Goal: Check status: Check status

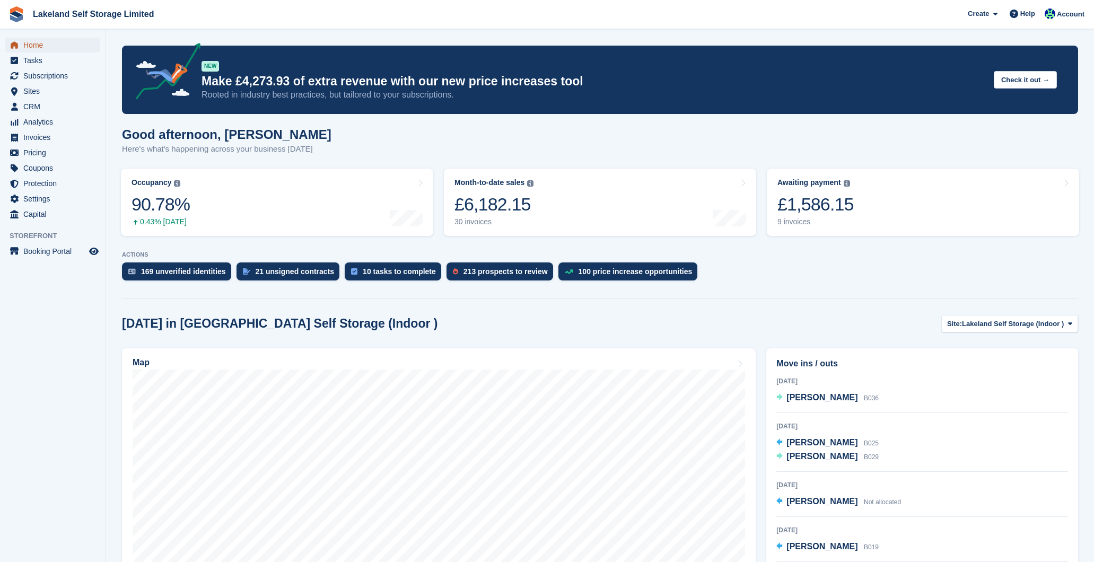
click at [38, 43] on span "Home" at bounding box center [55, 45] width 64 height 15
click at [813, 218] on div "10 invoices" at bounding box center [815, 221] width 76 height 9
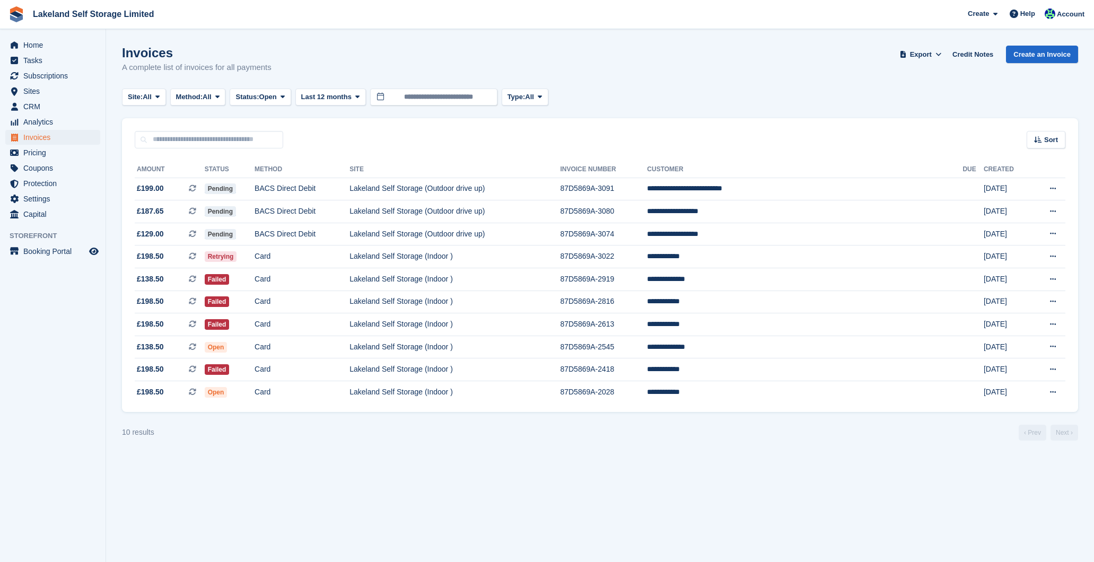
click at [564, 432] on div "10 results ‹ Prev Next ›" at bounding box center [600, 433] width 956 height 16
click at [51, 44] on span "Home" at bounding box center [55, 45] width 64 height 15
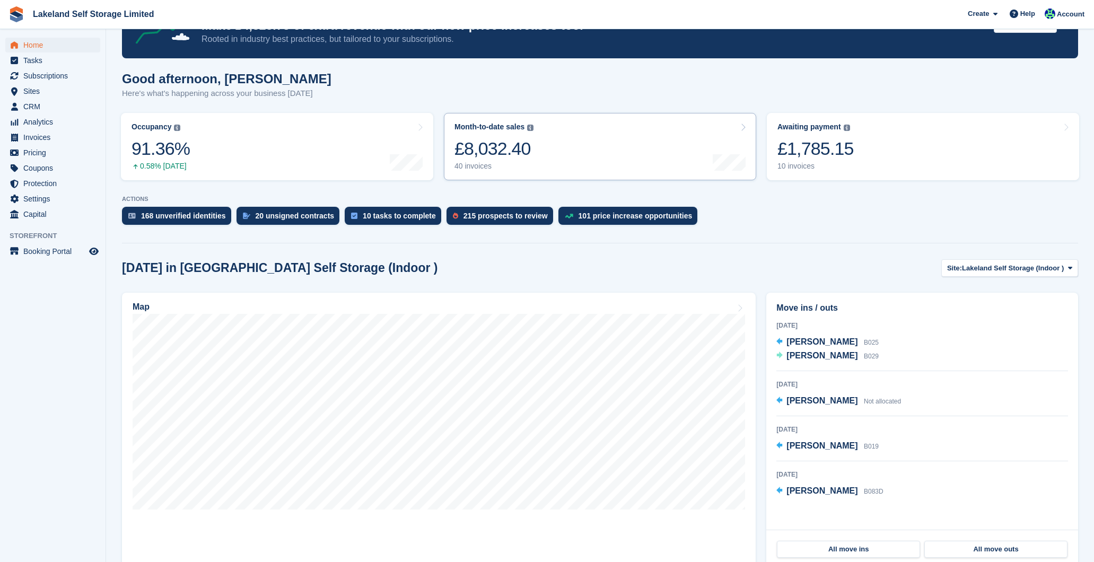
scroll to position [63, 0]
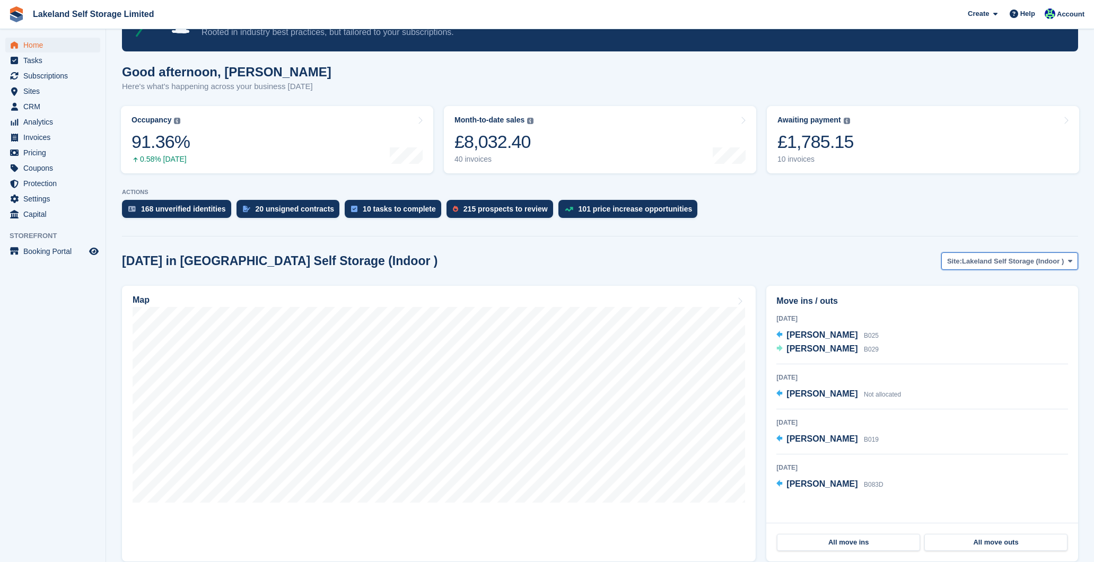
click at [1000, 263] on span "Lakeland Self Storage (Indoor )" at bounding box center [1013, 261] width 102 height 11
click at [1000, 300] on link "Lakeland Self Storage (Outdoor drive up)" at bounding box center [994, 305] width 158 height 19
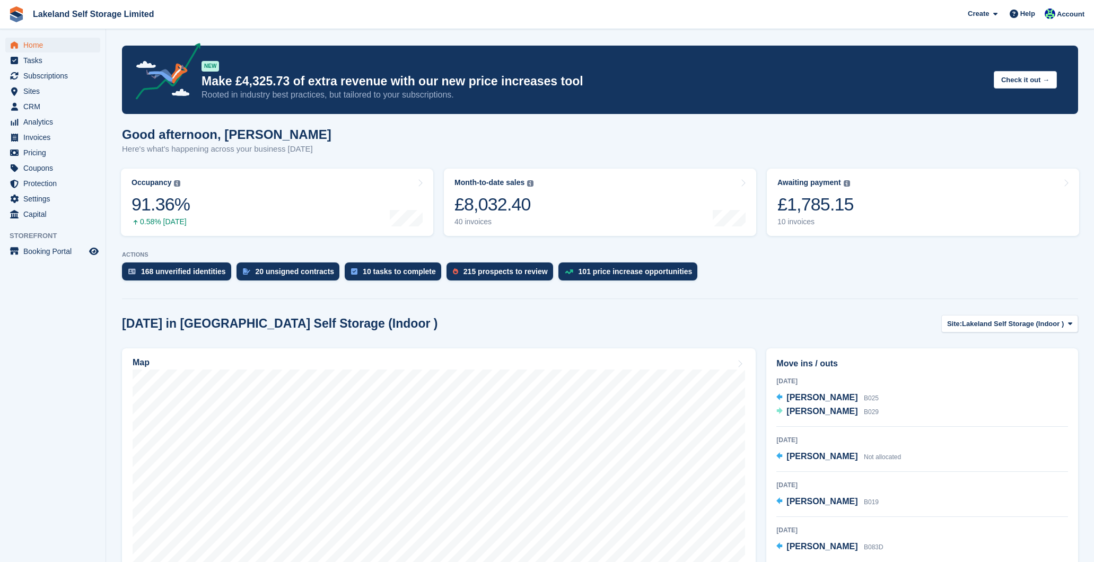
scroll to position [63, 0]
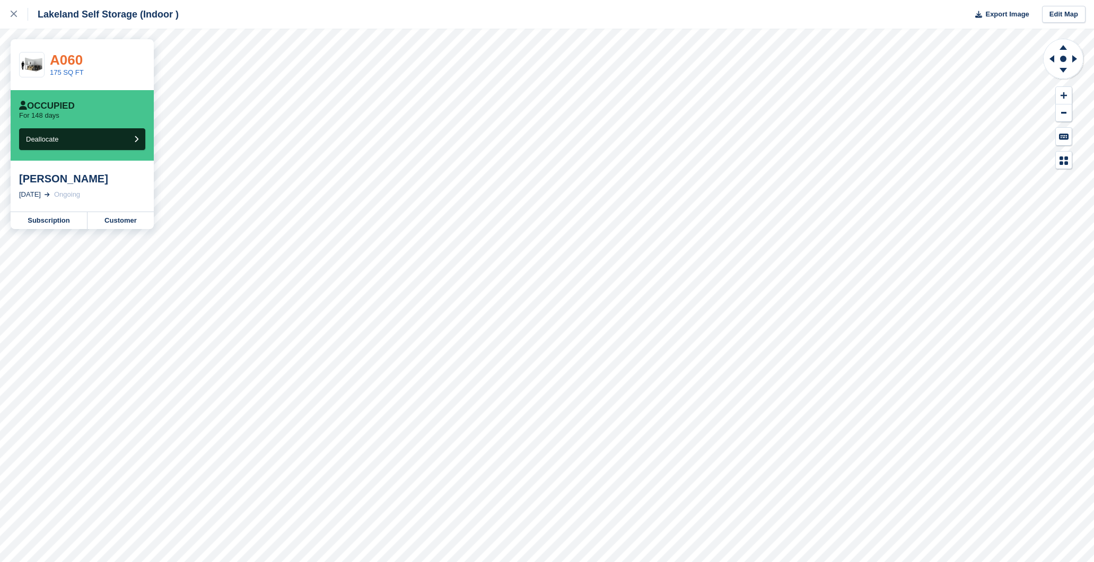
click at [60, 62] on link "A060" at bounding box center [66, 60] width 33 height 16
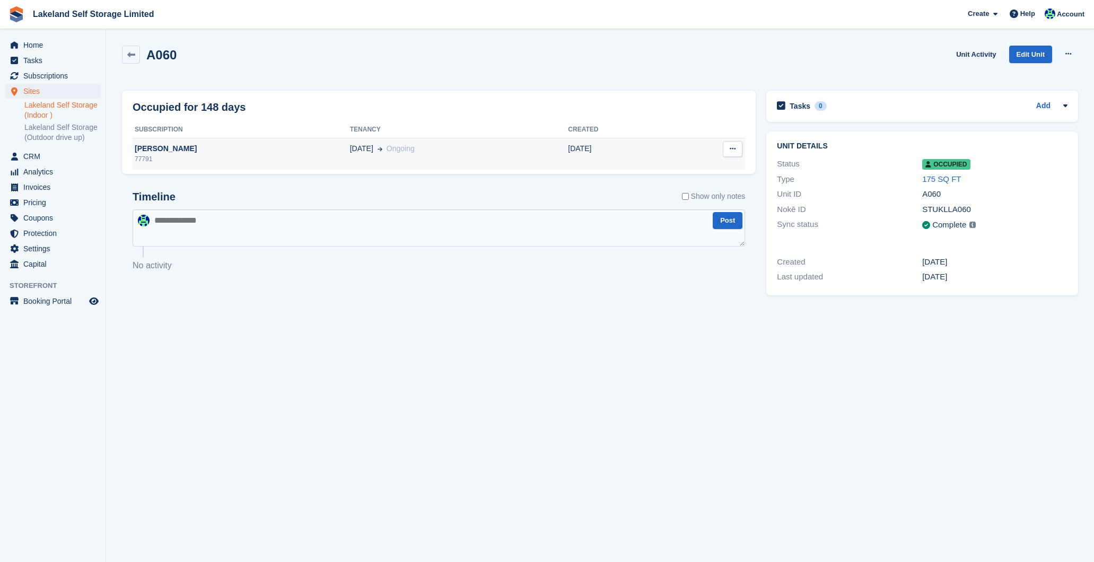
click at [446, 150] on div "09 Apr Ongoing" at bounding box center [459, 148] width 218 height 11
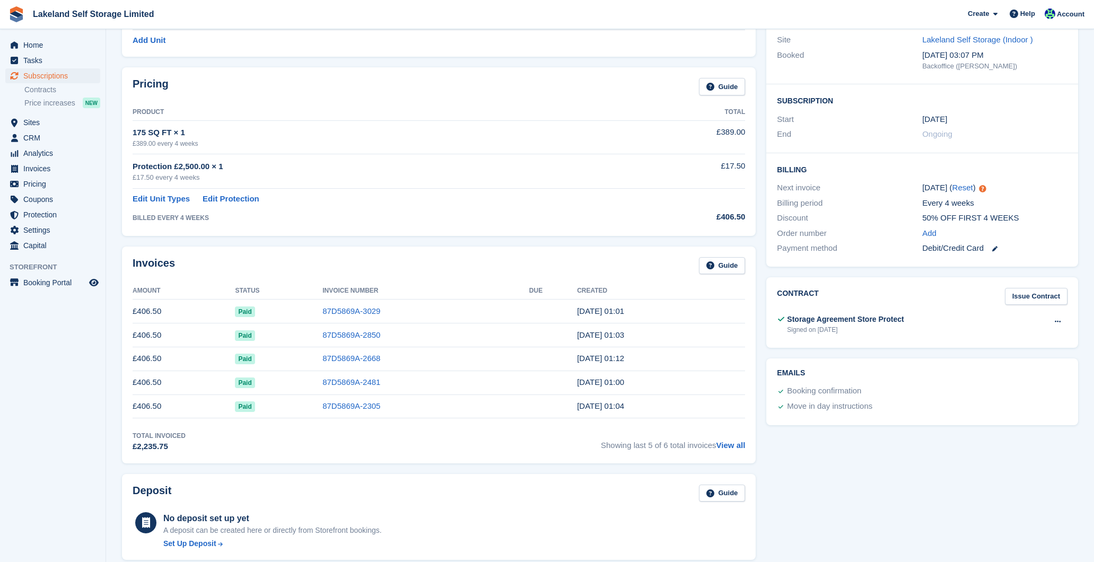
scroll to position [128, 0]
click at [44, 47] on span "Home" at bounding box center [55, 45] width 64 height 15
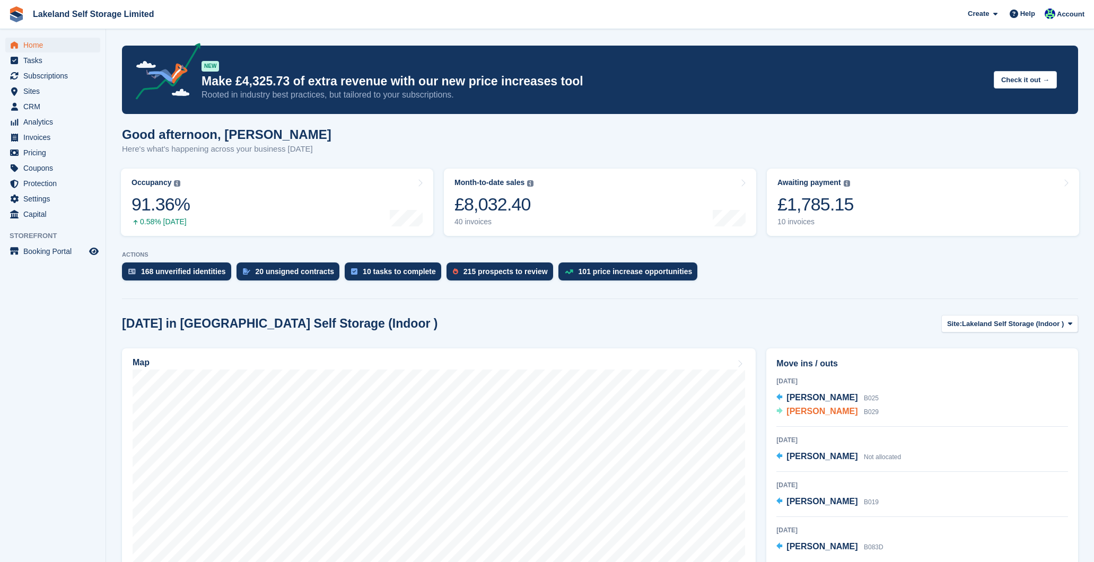
click at [805, 413] on span "[PERSON_NAME]" at bounding box center [821, 411] width 71 height 9
